Goal: Task Accomplishment & Management: Use online tool/utility

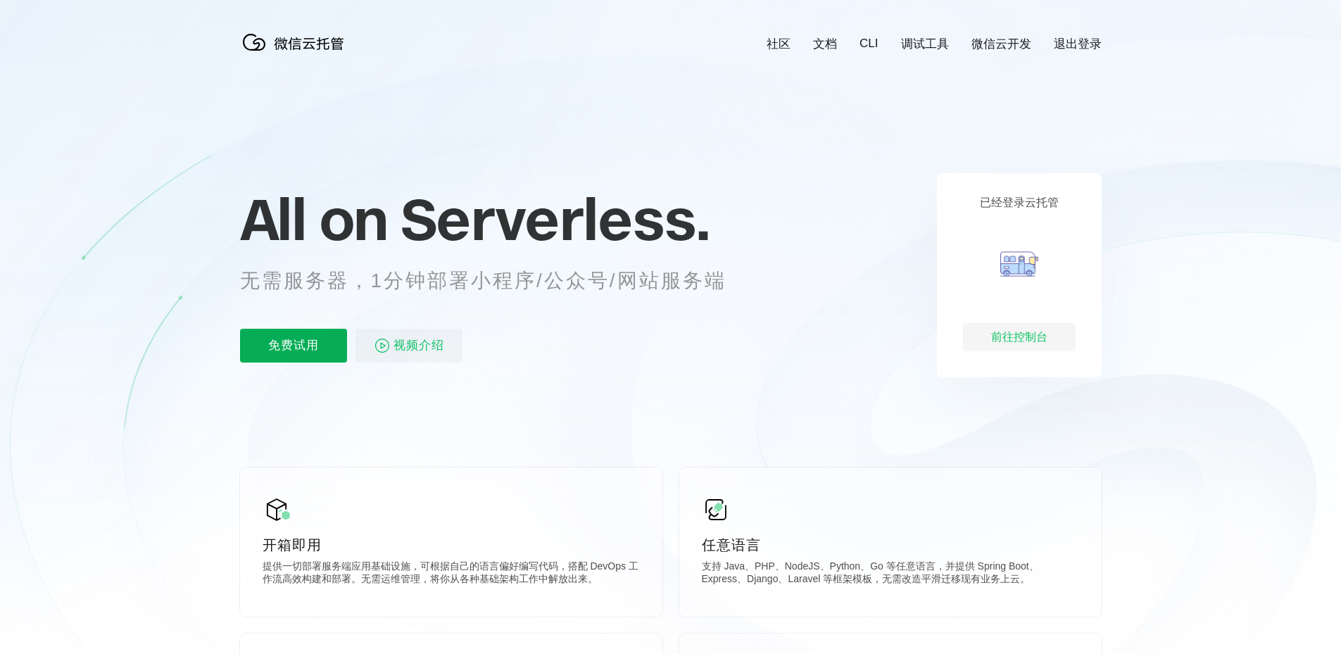
click at [318, 351] on p "免费试用" at bounding box center [293, 346] width 107 height 34
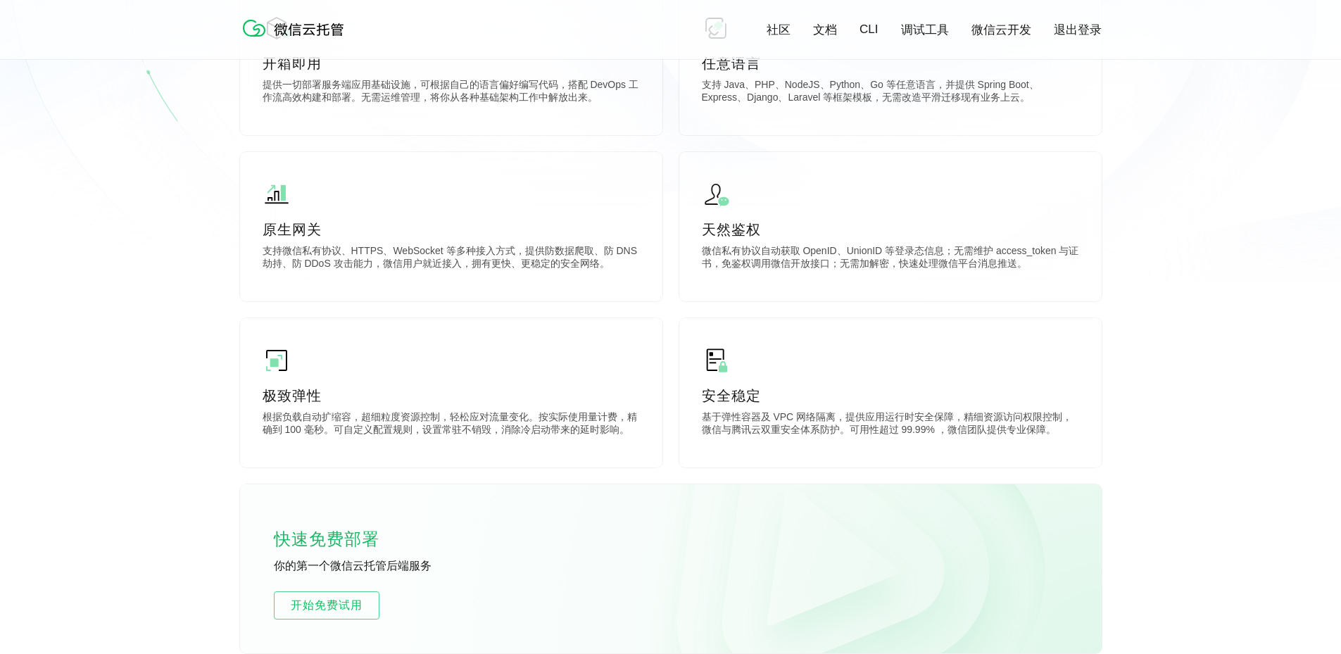
scroll to position [493, 0]
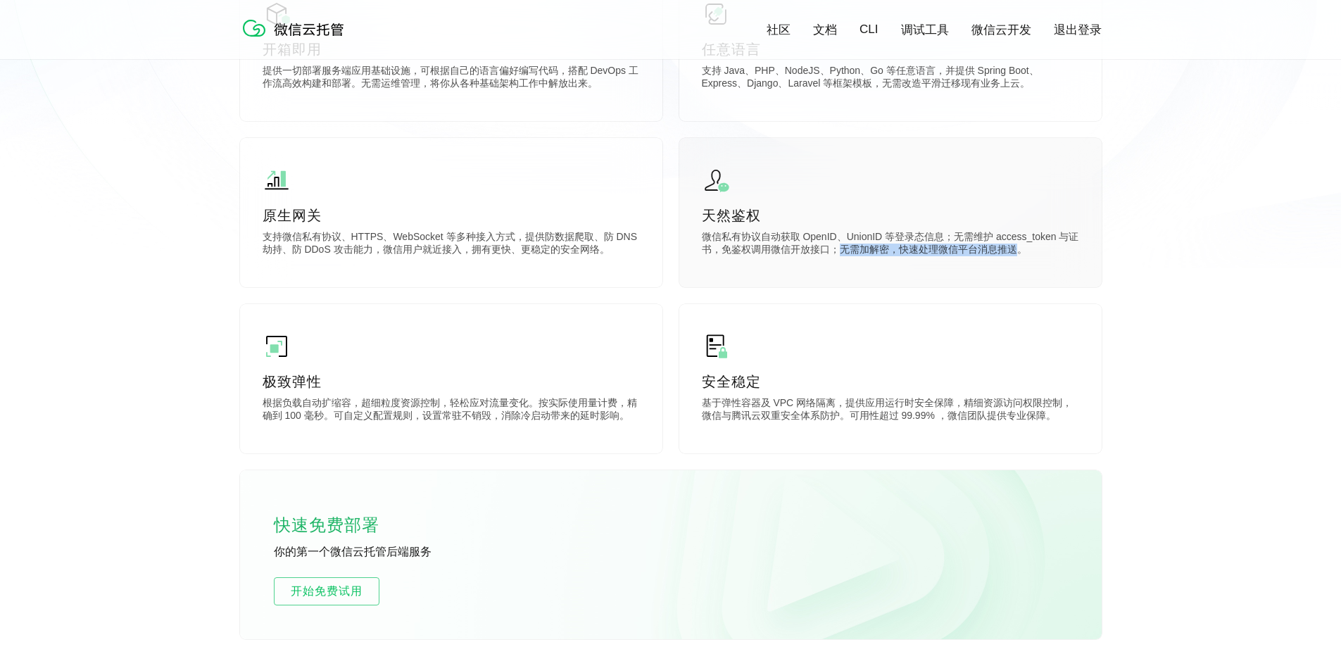
drag, startPoint x: 884, startPoint y: 251, endPoint x: 1019, endPoint y: 258, distance: 135.3
click at [1019, 258] on p "微信私有协议自动获取 OpenID、UnionID 等登录态信息；无需维护 access_token 与证书，免鉴权调用微信开放接口；无需加解密，快速处理微信…" at bounding box center [890, 245] width 377 height 28
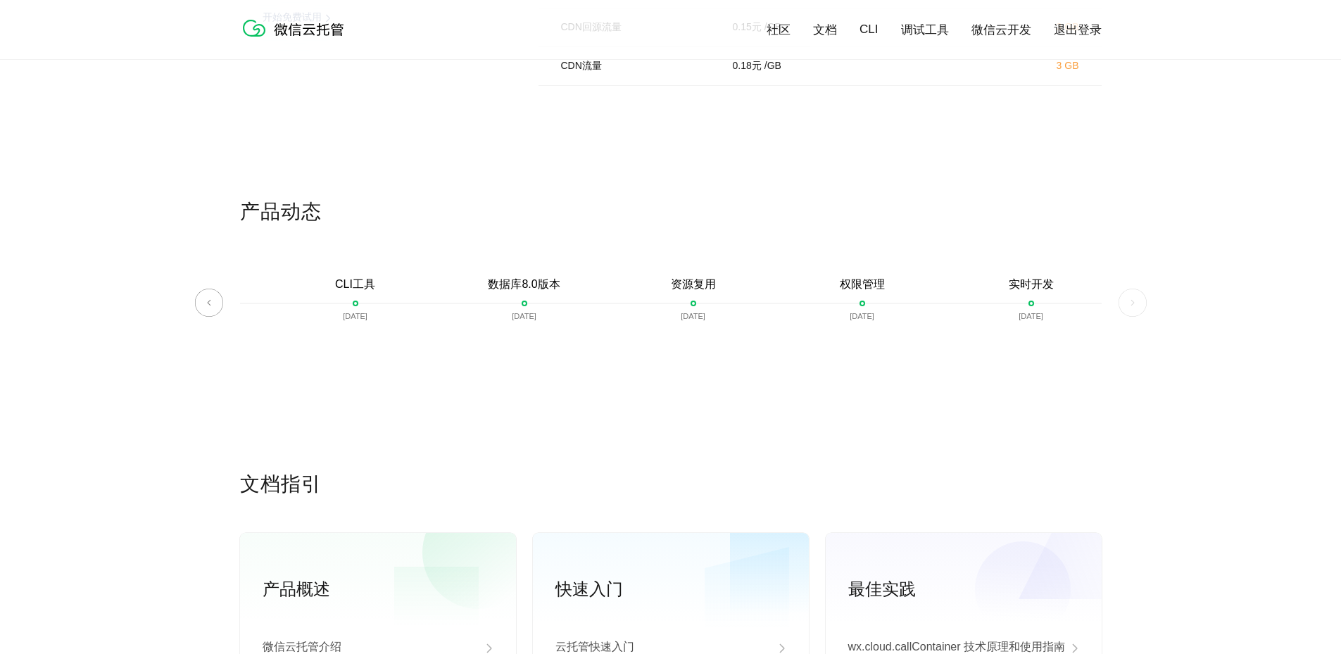
scroll to position [3167, 0]
click at [355, 297] on div "CLI工具 2022-01-18" at bounding box center [355, 308] width 169 height 64
click at [357, 301] on div "CLI工具 2022-01-18" at bounding box center [355, 308] width 169 height 64
click at [512, 317] on p "[DATE]" at bounding box center [524, 314] width 25 height 8
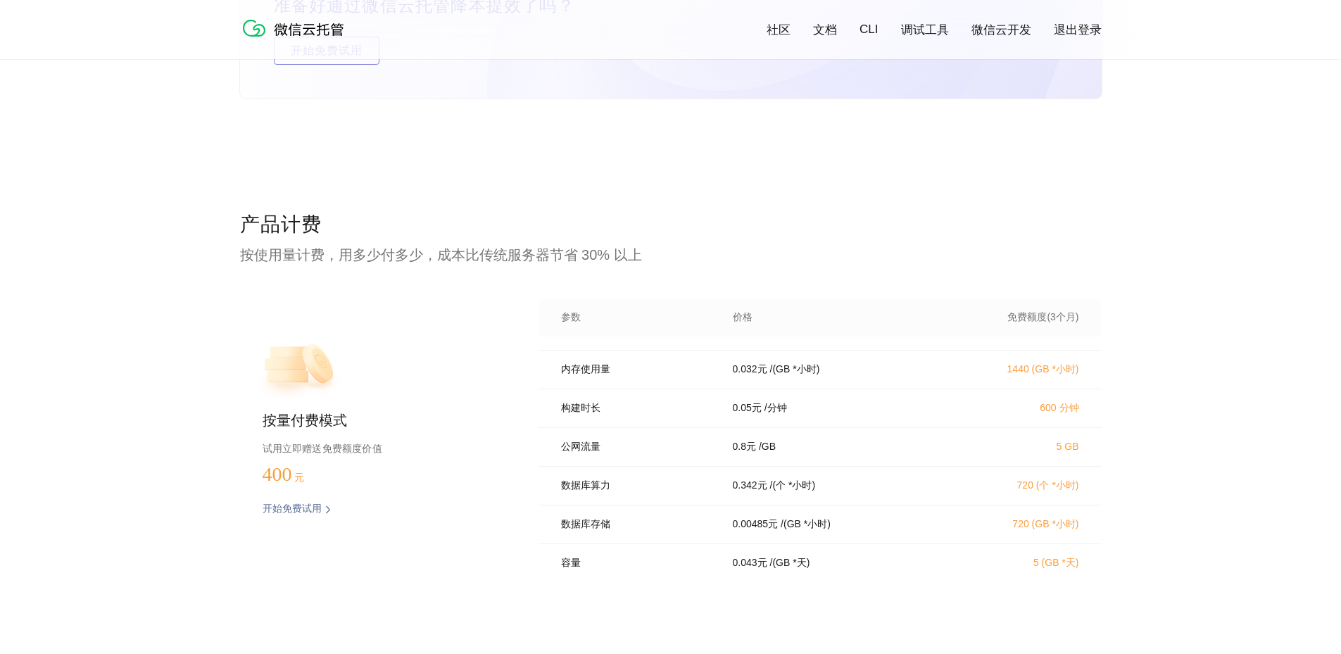
scroll to position [0, 0]
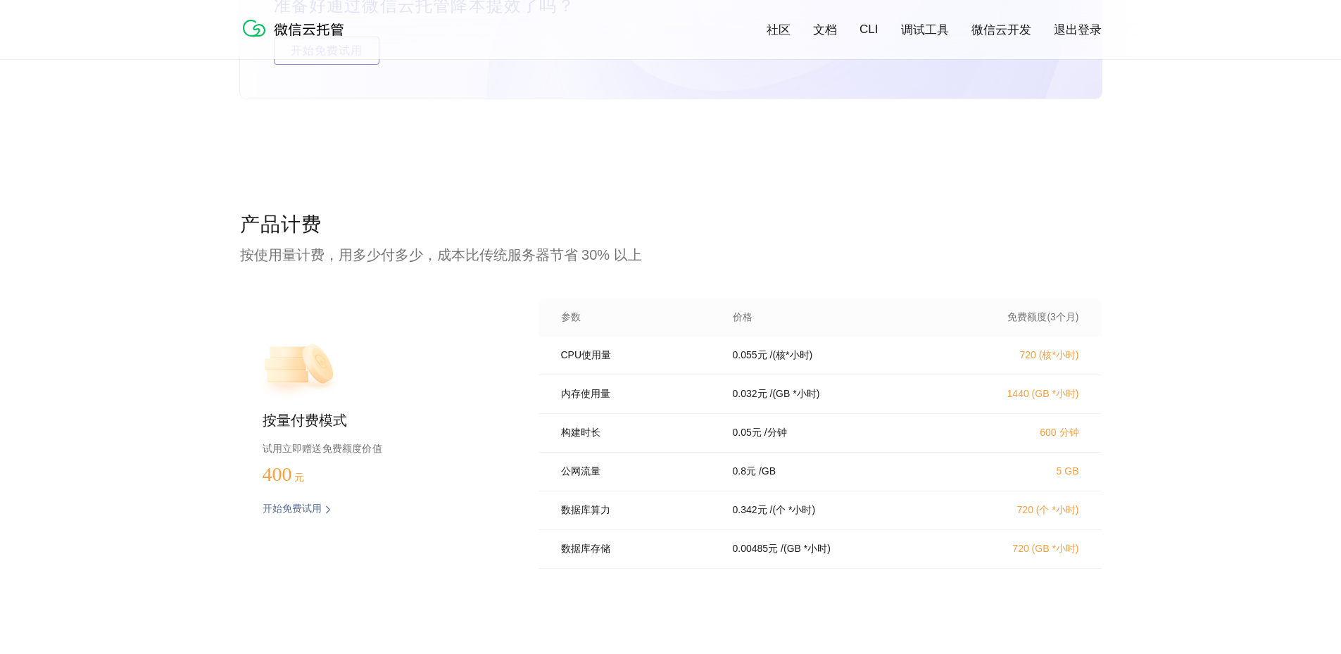
click at [1043, 362] on p "720 (核*小时)" at bounding box center [1017, 355] width 124 height 13
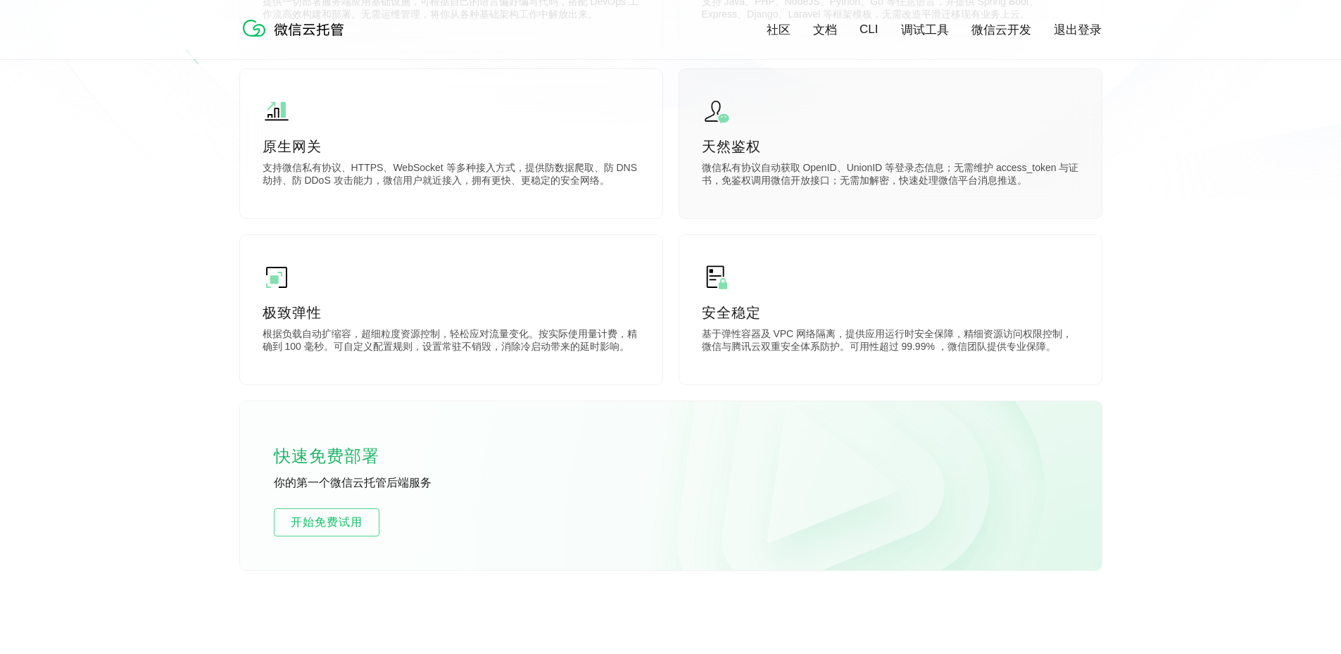
scroll to position [493, 0]
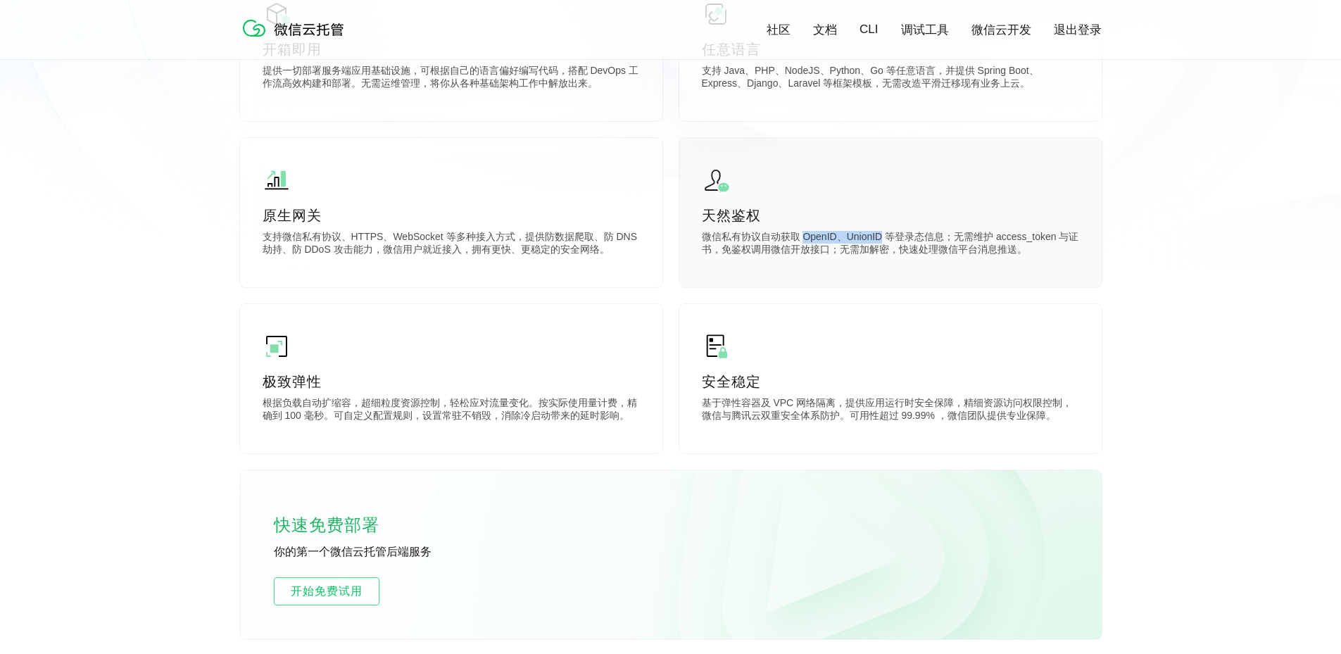
drag, startPoint x: 802, startPoint y: 239, endPoint x: 878, endPoint y: 240, distance: 76.0
click at [878, 240] on p "微信私有协议自动获取 OpenID、UnionID 等登录态信息；无需维护 access_token 与证书，免鉴权调用微信开放接口；无需加解密，快速处理微信…" at bounding box center [890, 245] width 377 height 28
click at [883, 239] on p "微信私有协议自动获取 OpenID、UnionID 等登录态信息；无需维护 access_token 与证书，免鉴权调用微信开放接口；无需加解密，快速处理微信…" at bounding box center [890, 245] width 377 height 28
click at [906, 237] on p "微信私有协议自动获取 OpenID、UnionID 等登录态信息；无需维护 access_token 与证书，免鉴权调用微信开放接口；无需加解密，快速处理微信…" at bounding box center [890, 245] width 377 height 28
click at [937, 240] on p "微信私有协议自动获取 OpenID、UnionID 等登录态信息；无需维护 access_token 与证书，免鉴权调用微信开放接口；无需加解密，快速处理微信…" at bounding box center [890, 245] width 377 height 28
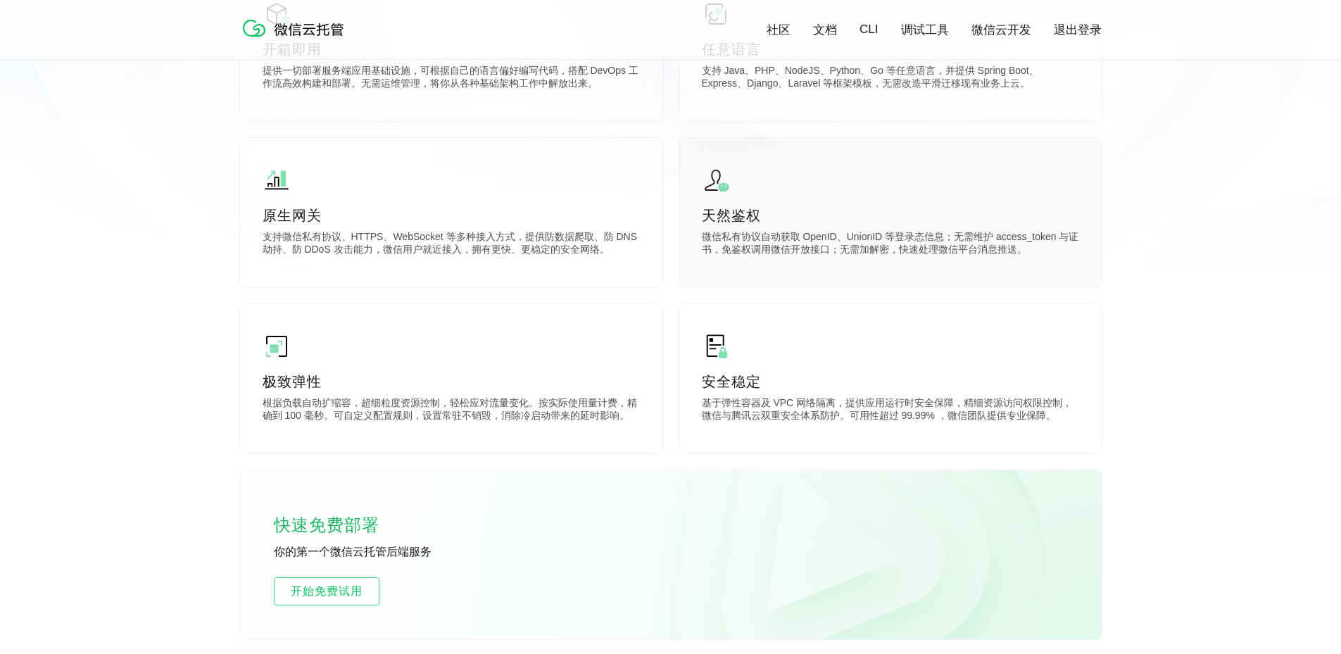
click at [949, 242] on p "微信私有协议自动获取 OpenID、UnionID 等登录态信息；无需维护 access_token 与证书，免鉴权调用微信开放接口；无需加解密，快速处理微信…" at bounding box center [890, 245] width 377 height 28
click at [1015, 244] on p "微信私有协议自动获取 OpenID、UnionID 等登录态信息；无需维护 access_token 与证书，免鉴权调用微信开放接口；无需加解密，快速处理微信…" at bounding box center [890, 245] width 377 height 28
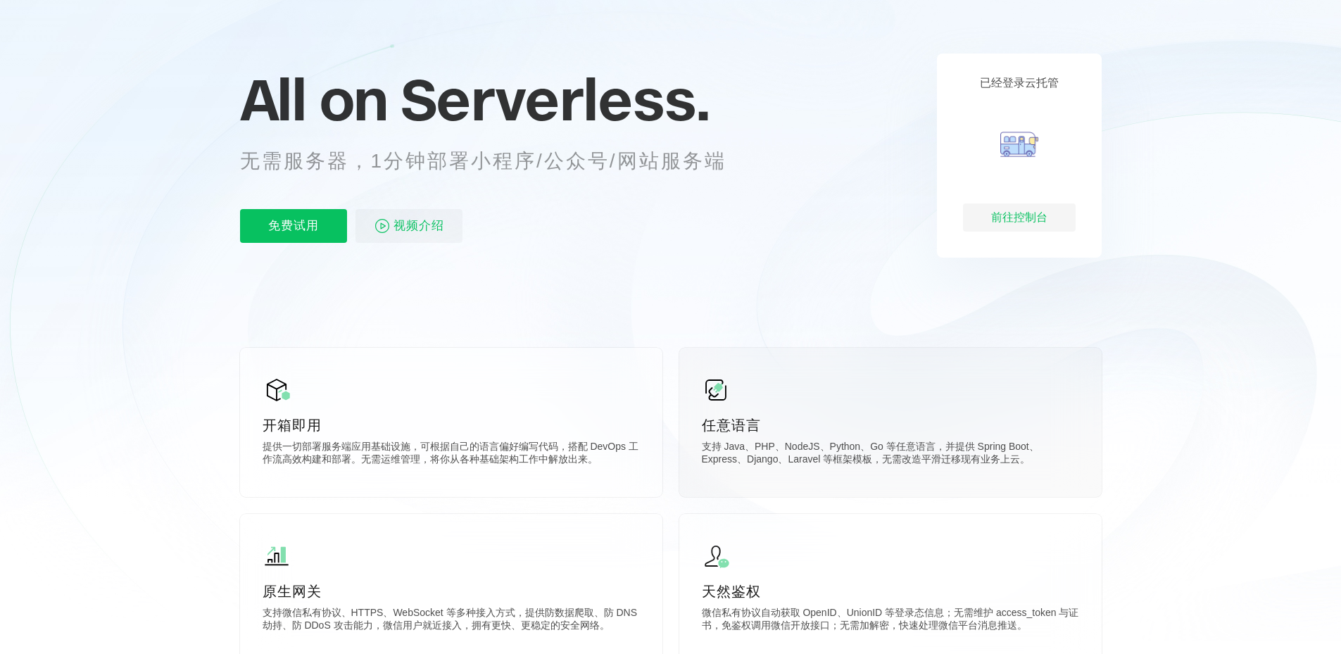
scroll to position [0, 0]
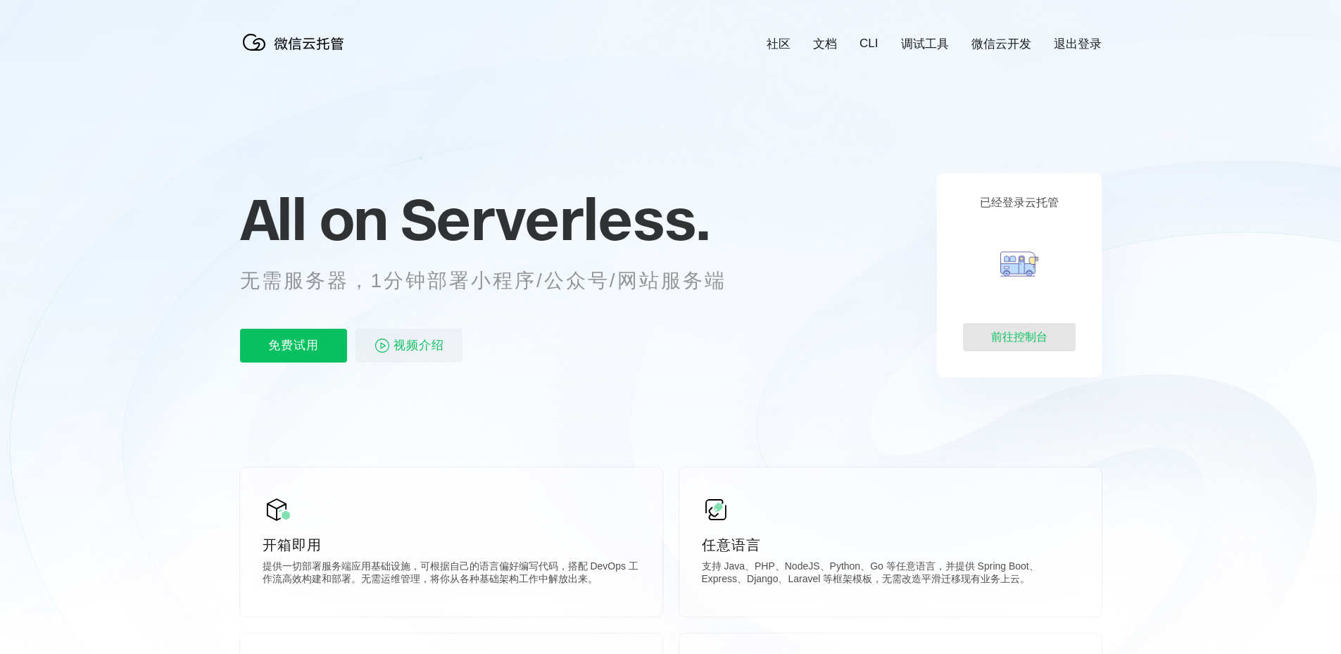
click at [1001, 341] on div "前往控制台" at bounding box center [1019, 337] width 113 height 28
drag, startPoint x: 671, startPoint y: 327, endPoint x: 617, endPoint y: 322, distance: 53.7
click at [671, 327] on div "All on Serverless. 无需服务器，1分钟部署小程序/公众号/网站服务端 免费试用 视频介绍" at bounding box center [500, 275] width 521 height 204
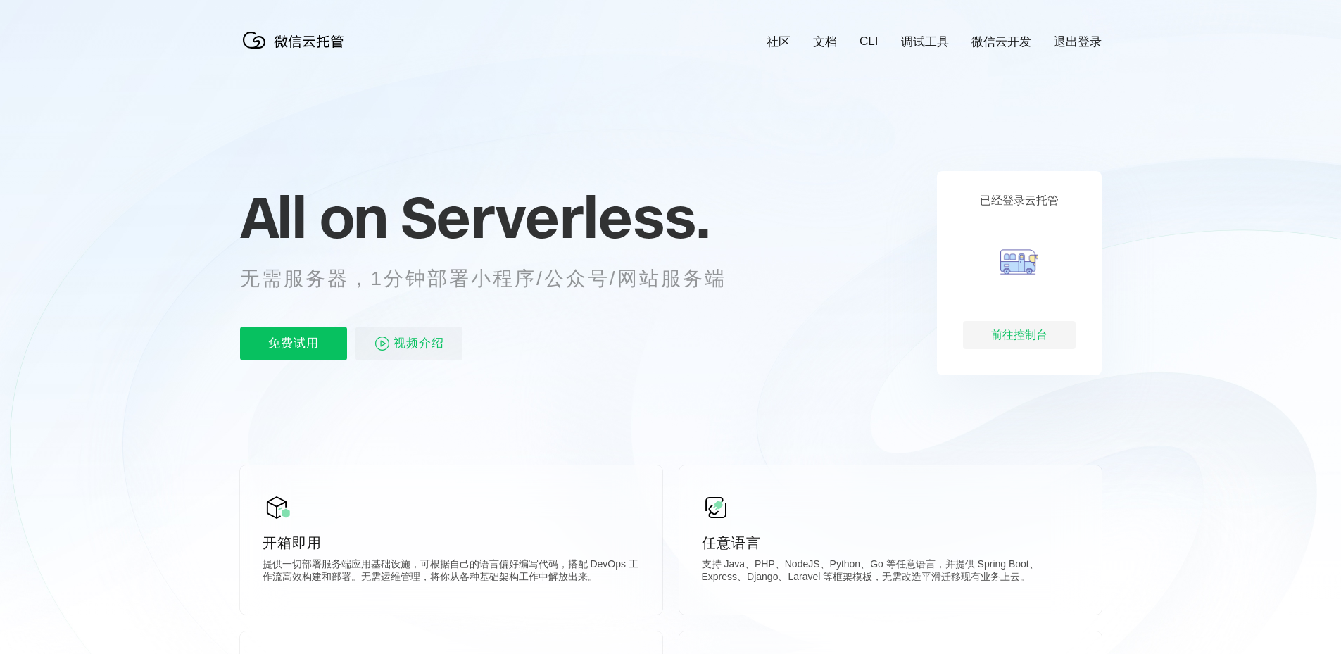
scroll to position [0, 0]
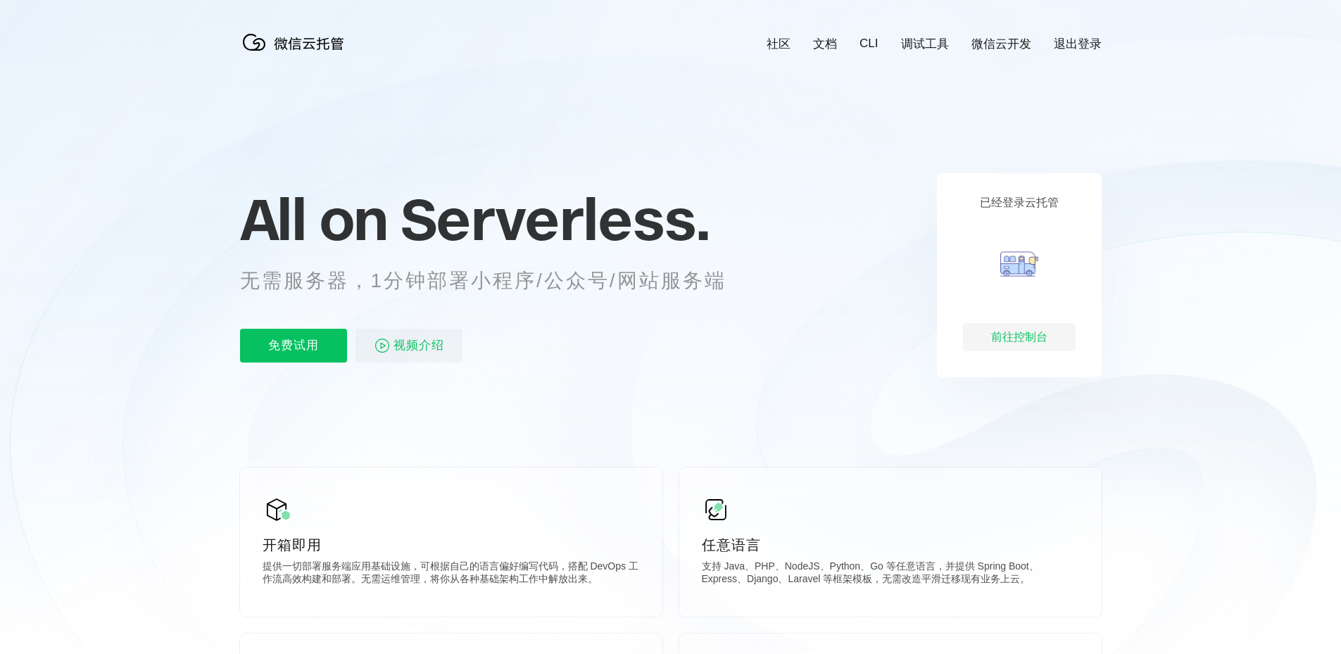
click at [319, 393] on icon at bounding box center [670, 380] width 1351 height 760
click at [312, 347] on p "免费试用" at bounding box center [293, 346] width 107 height 34
click at [300, 331] on p "免费试用" at bounding box center [293, 346] width 107 height 34
click at [1067, 49] on link "退出登录" at bounding box center [1077, 44] width 48 height 16
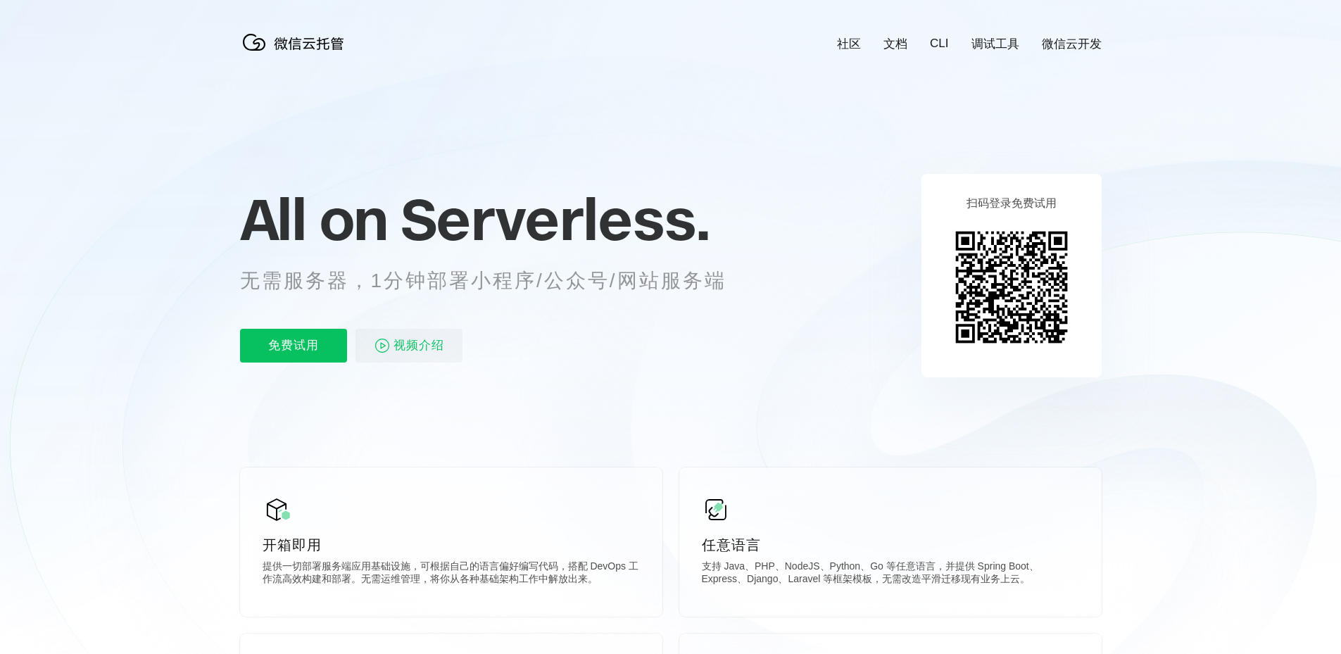
click at [1113, 178] on icon at bounding box center [670, 380] width 1351 height 760
click at [1117, 509] on icon at bounding box center [670, 380] width 1351 height 760
click at [887, 360] on icon at bounding box center [670, 380] width 1351 height 760
